Goal: Find specific page/section

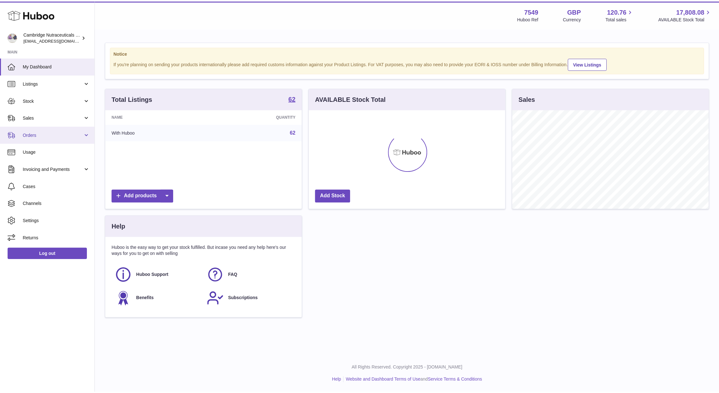
scroll to position [99, 198]
click at [51, 95] on link "Stock" at bounding box center [47, 100] width 95 height 17
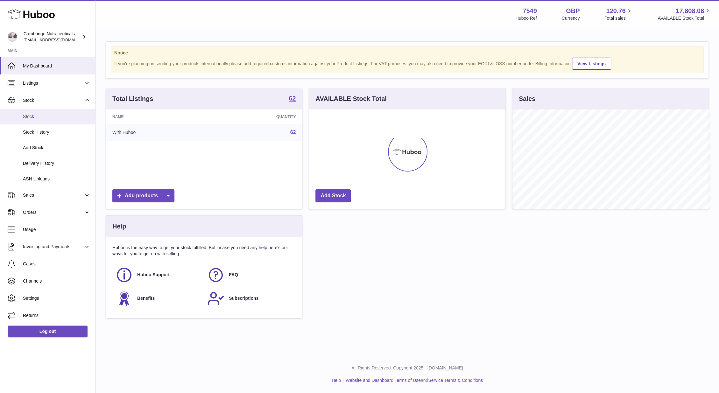
scroll to position [318075, 317978]
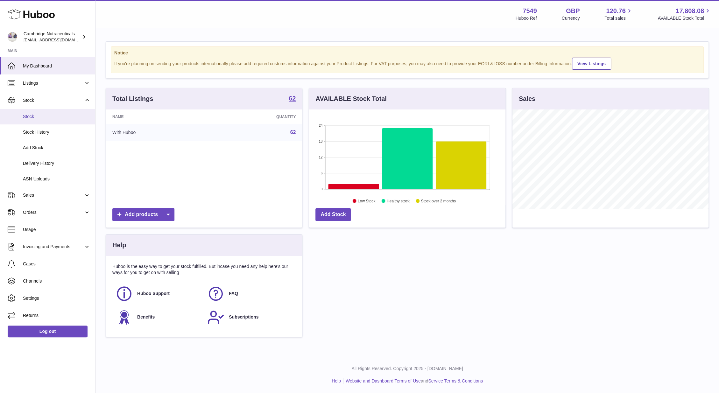
click at [51, 117] on span "Stock" at bounding box center [56, 117] width 67 height 6
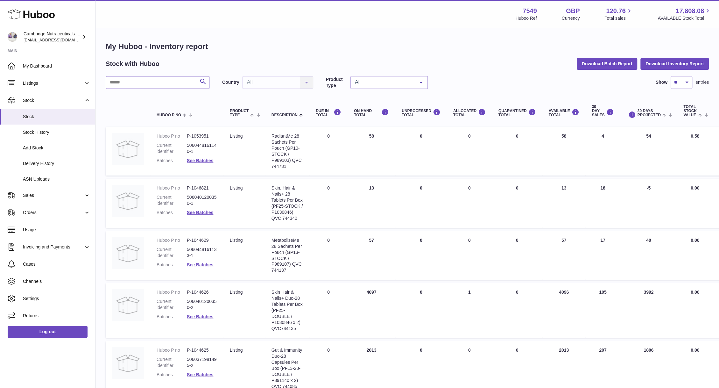
click at [162, 81] on input "text" at bounding box center [158, 82] width 104 height 13
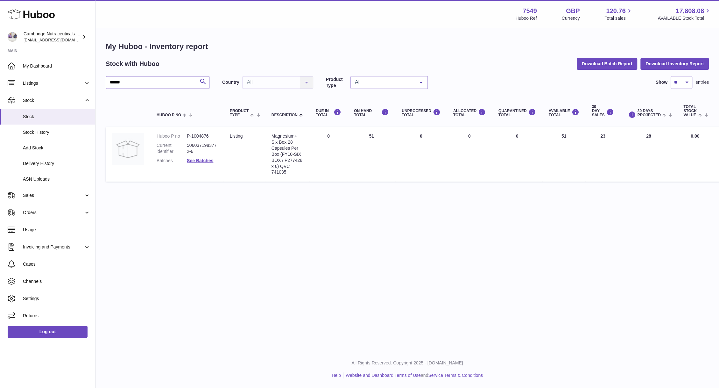
type input "******"
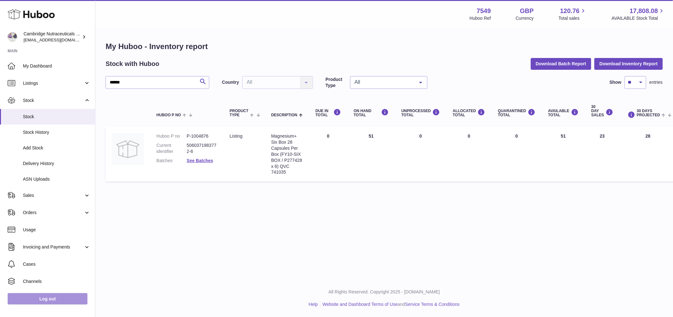
click at [45, 302] on link "Log out" at bounding box center [48, 298] width 80 height 11
